Goal: Obtain resource: Obtain resource

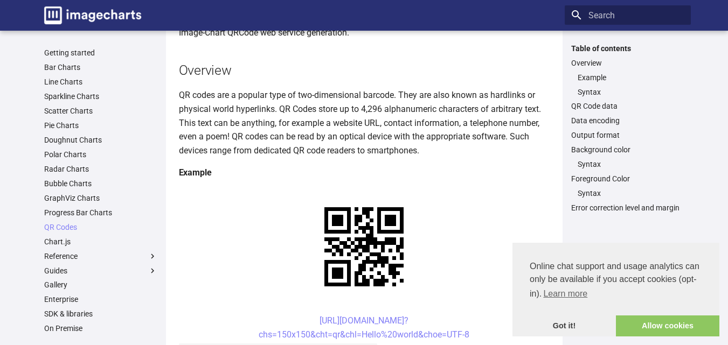
scroll to position [108, 0]
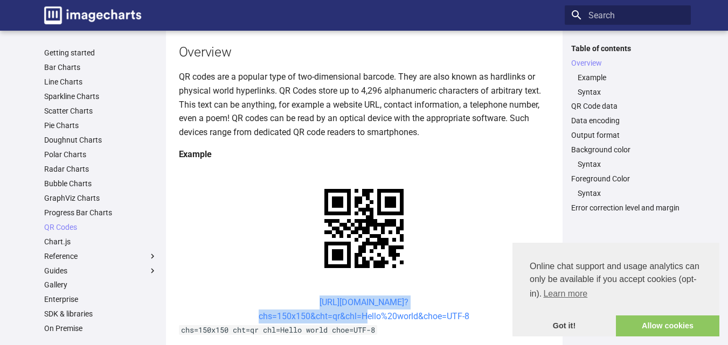
drag, startPoint x: 299, startPoint y: 198, endPoint x: 364, endPoint y: 218, distance: 68.3
click at [364, 296] on center "[URL][DOMAIN_NAME]? chs=150x150&cht=qr&chl=Hello%20world&choe=UTF-8" at bounding box center [364, 309] width 371 height 27
copy link "[URL][DOMAIN_NAME]? chs=150x150&cht=qr&chl="
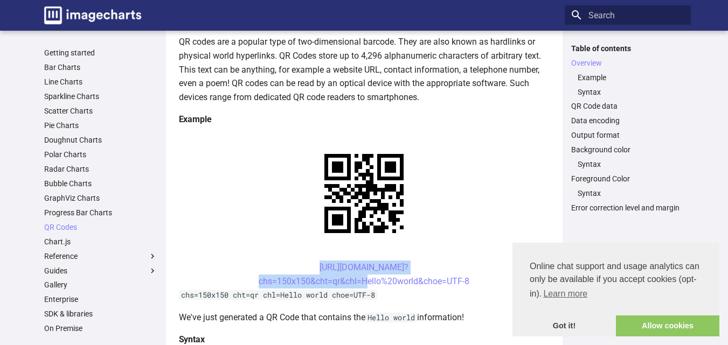
scroll to position [162, 0]
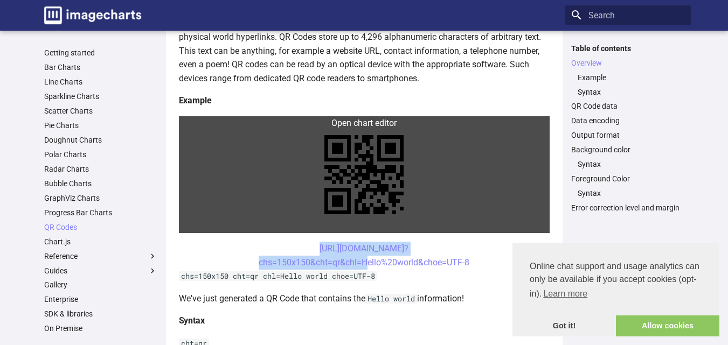
click at [192, 124] on link at bounding box center [364, 174] width 371 height 117
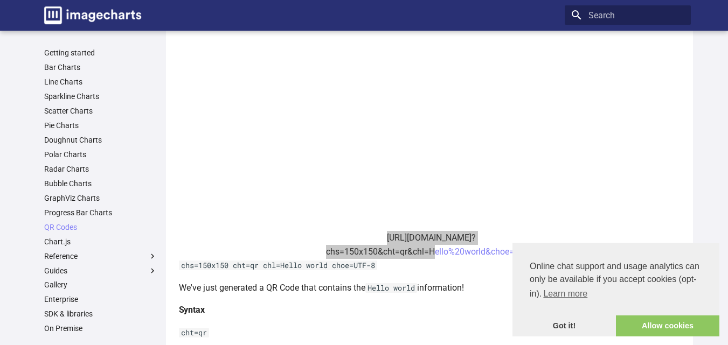
scroll to position [377, 0]
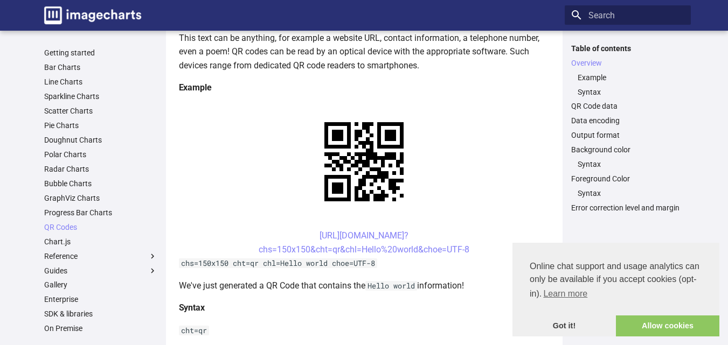
scroll to position [216, 0]
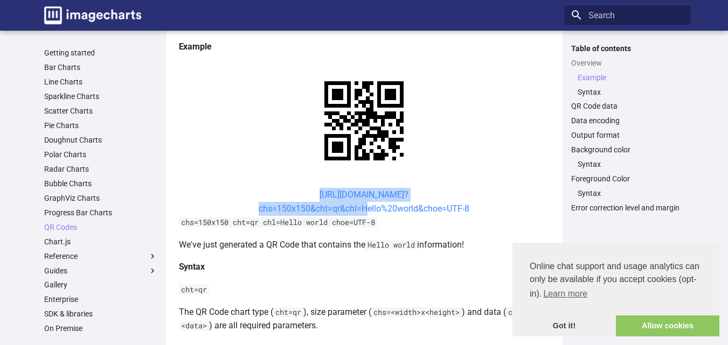
drag, startPoint x: 299, startPoint y: 193, endPoint x: 362, endPoint y: 213, distance: 66.0
click at [362, 213] on center "[URL][DOMAIN_NAME]? chs=150x150&cht=qr&chl=Hello%20world&choe=UTF-8" at bounding box center [364, 201] width 371 height 27
copy link "[URL][DOMAIN_NAME]? chs=150x150&cht=qr&chl="
